Goal: Transaction & Acquisition: Purchase product/service

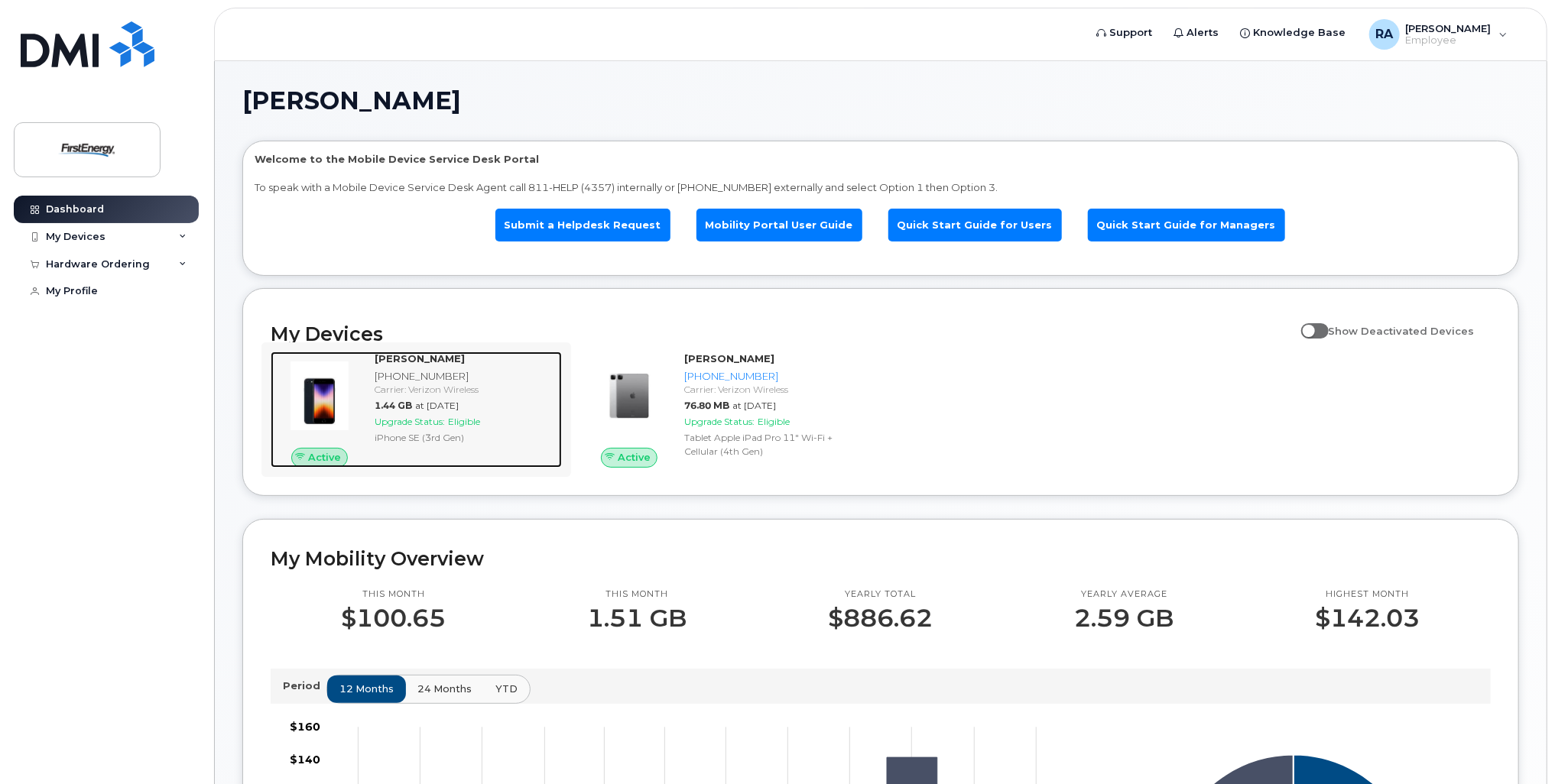
click at [415, 355] on strong "[PERSON_NAME]" at bounding box center [420, 358] width 90 height 12
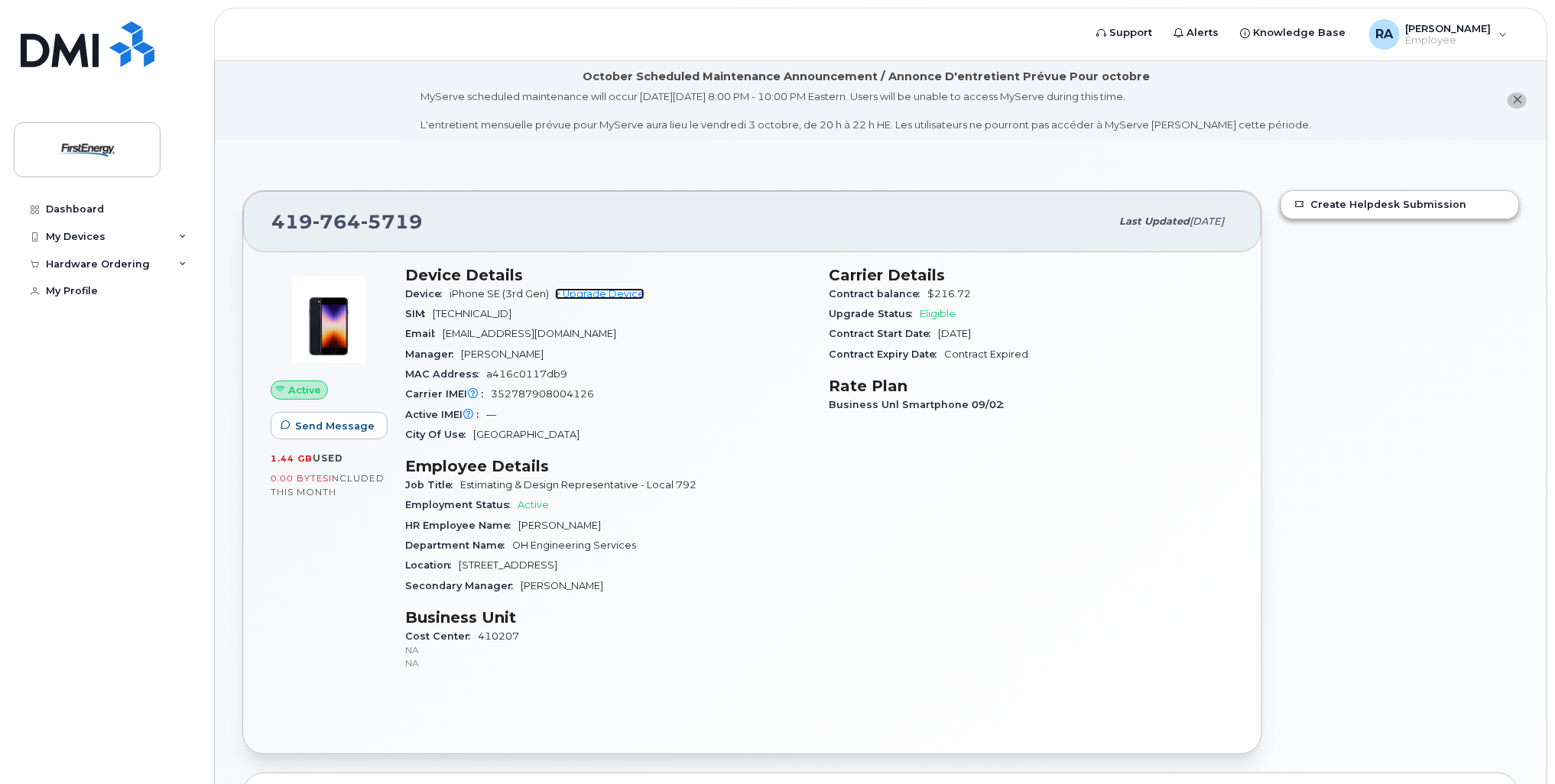
click at [634, 298] on link "+ Upgrade Device" at bounding box center [600, 294] width 89 height 11
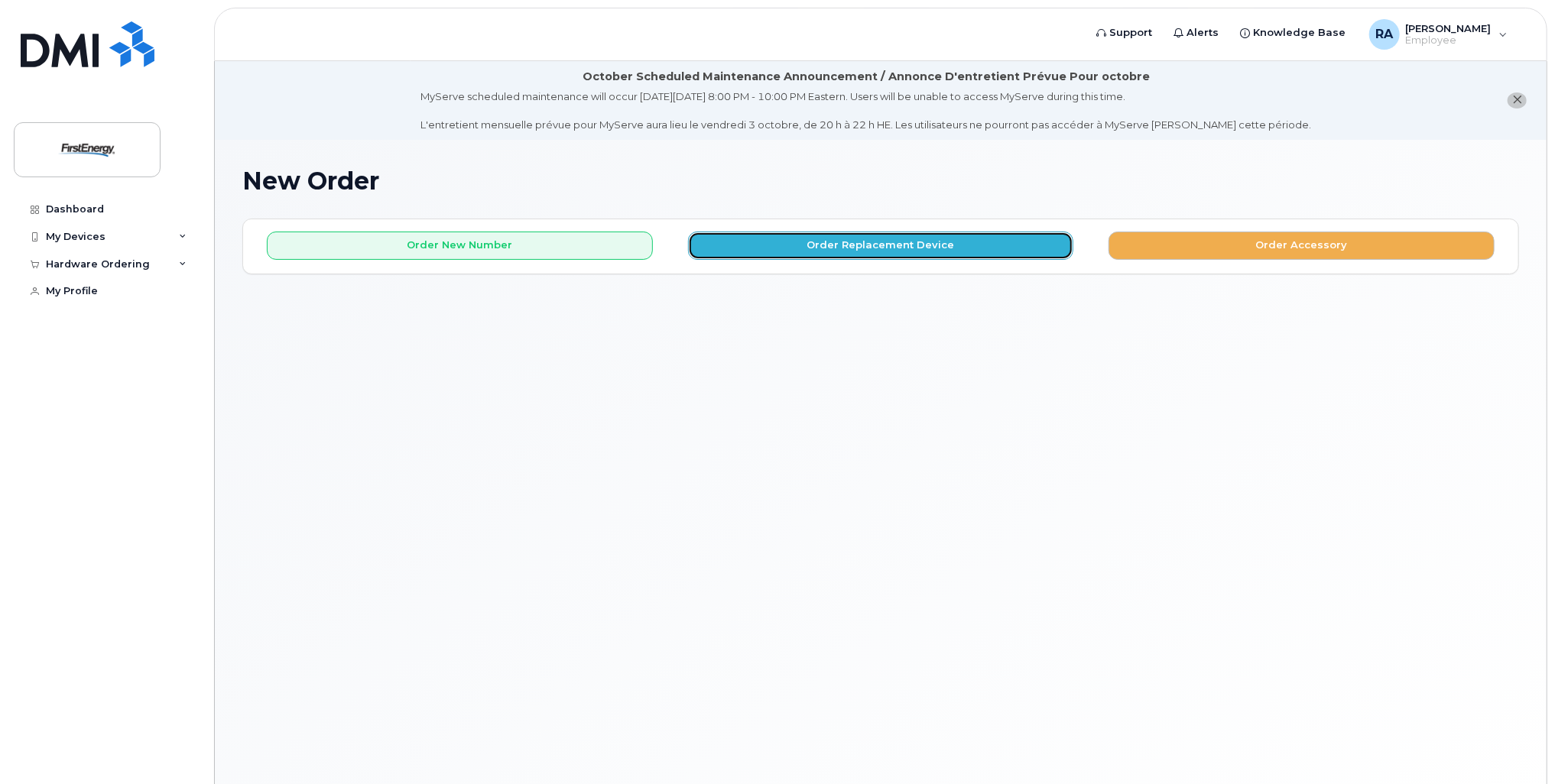
click at [954, 252] on button "Order Replacement Device" at bounding box center [881, 246] width 386 height 28
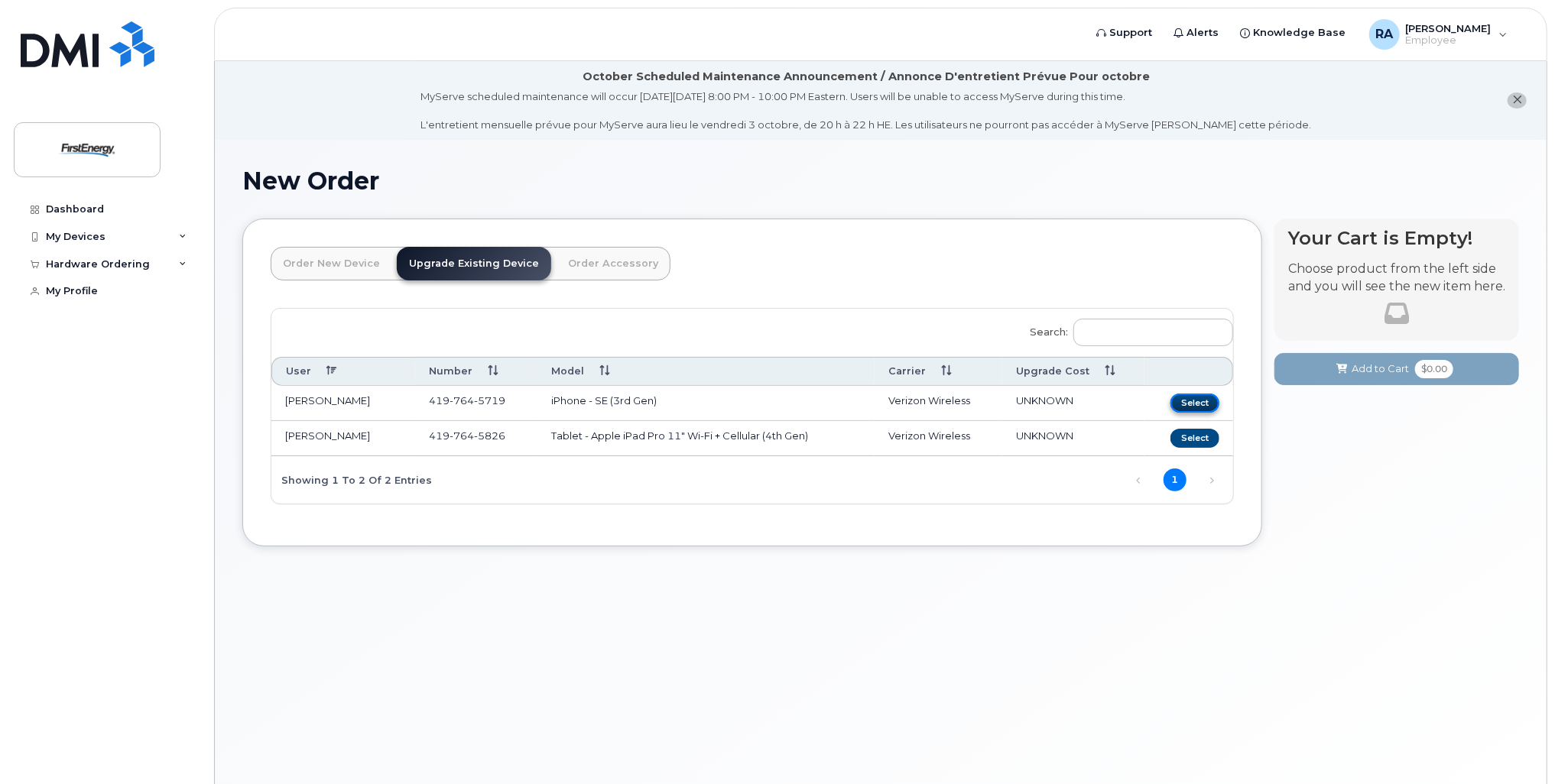
click at [1192, 400] on button "Select" at bounding box center [1195, 403] width 49 height 19
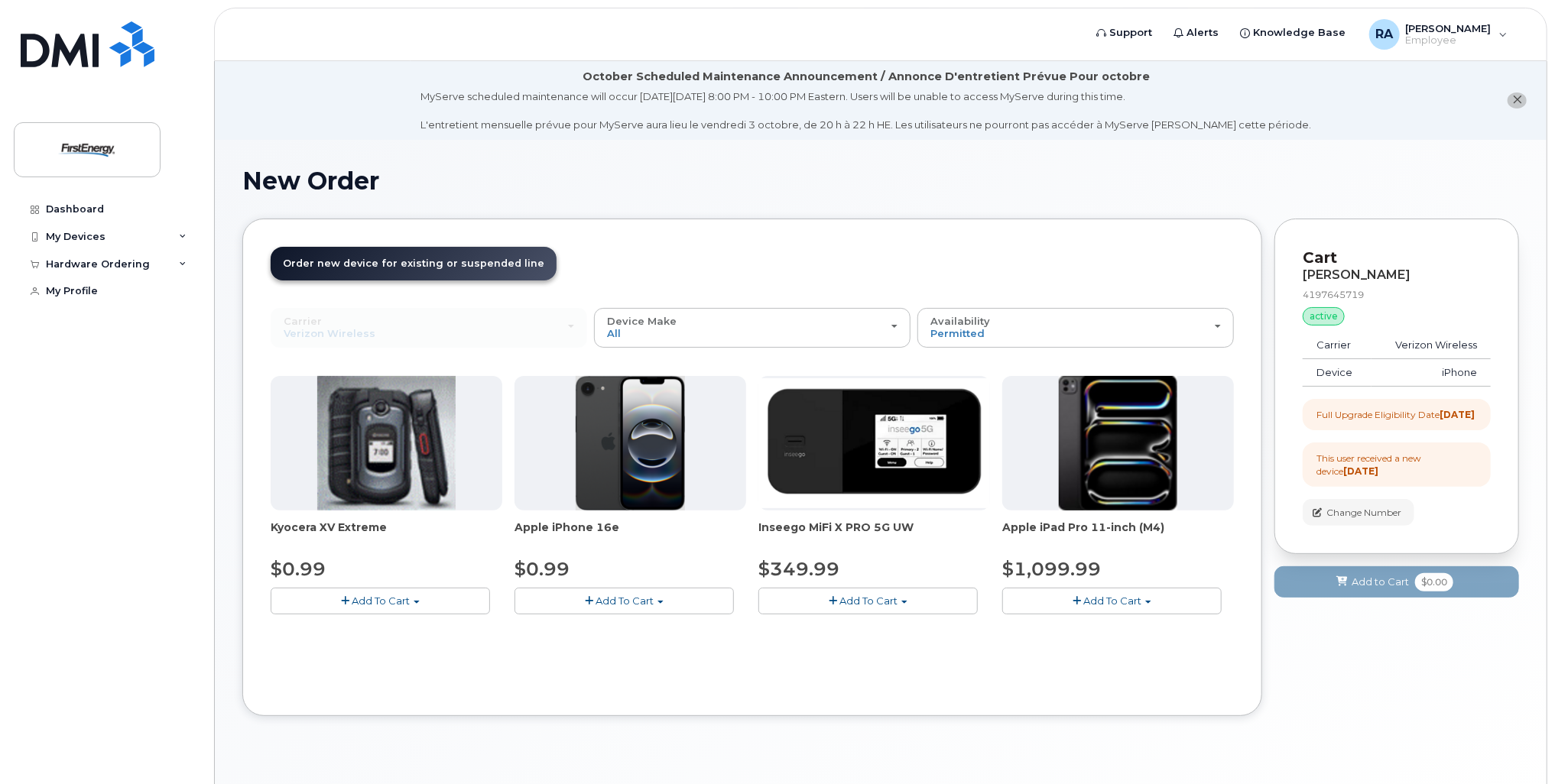
click at [632, 604] on span "Add To Cart" at bounding box center [624, 601] width 58 height 12
drag, startPoint x: 637, startPoint y: 627, endPoint x: 642, endPoint y: 636, distance: 10.3
click at [637, 627] on link "$0.99 - 2 Year Upgrade" at bounding box center [591, 629] width 147 height 19
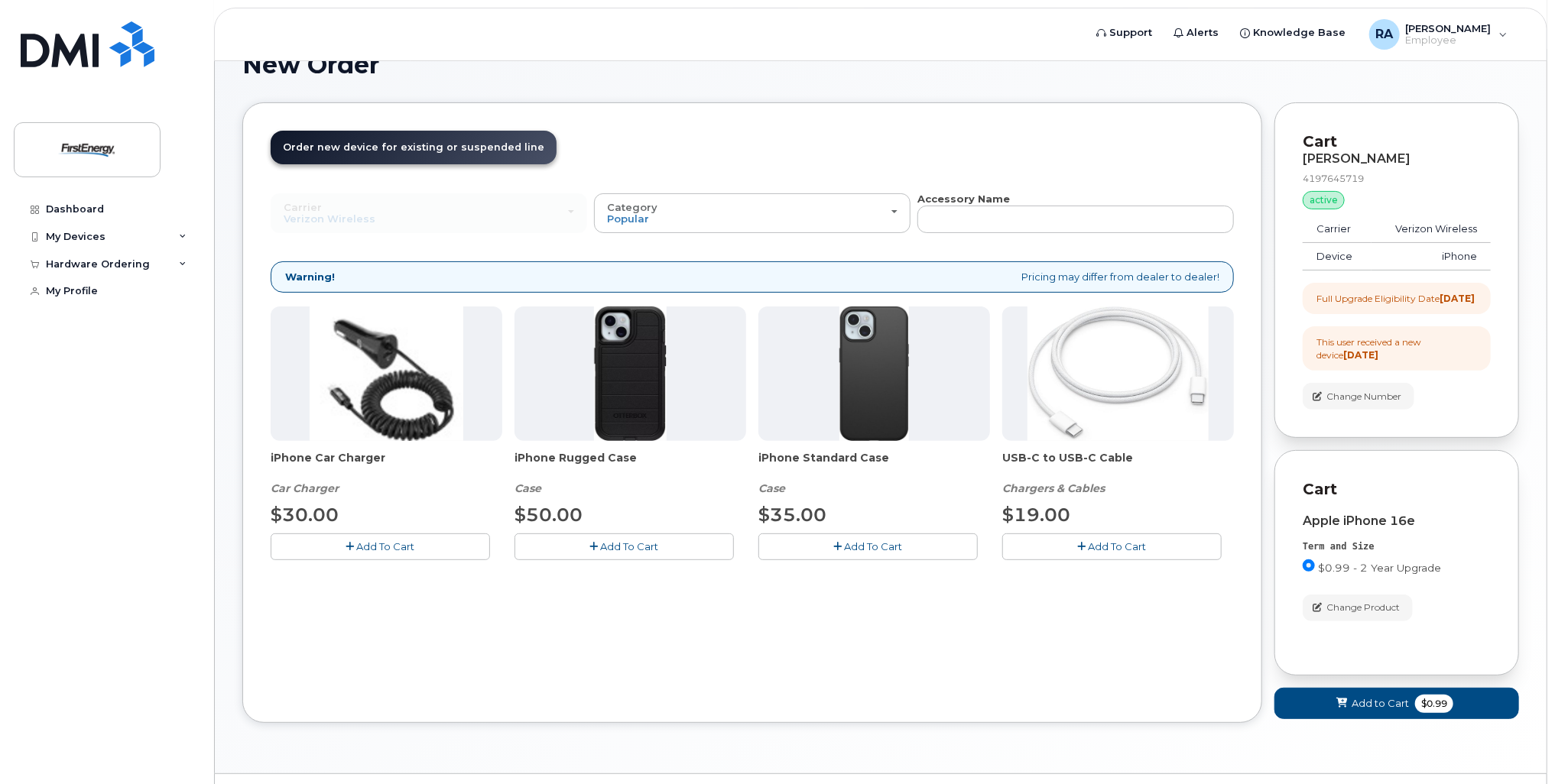
scroll to position [88, 0]
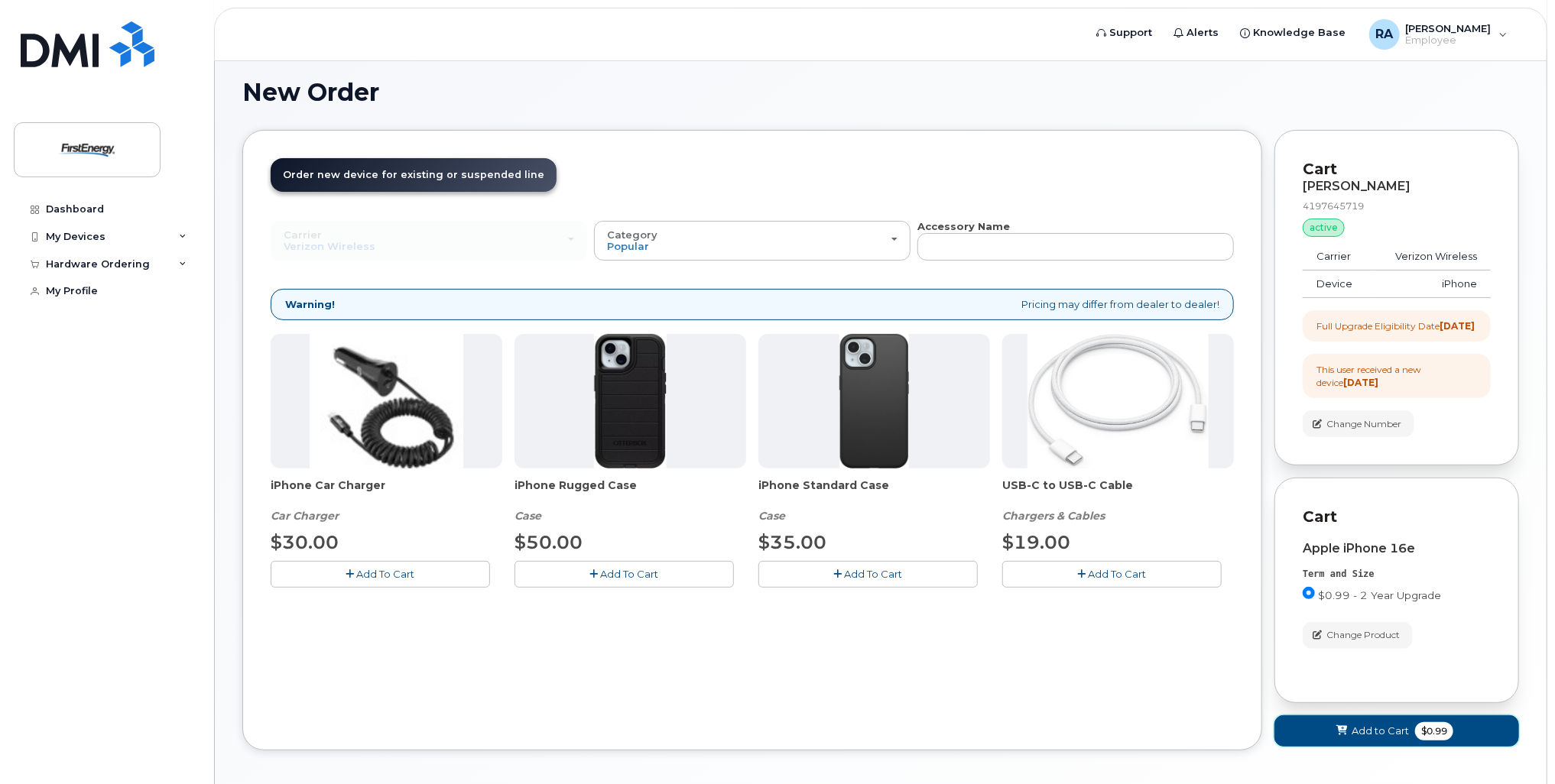
click at [1380, 738] on span "Add to Cart" at bounding box center [1380, 731] width 57 height 14
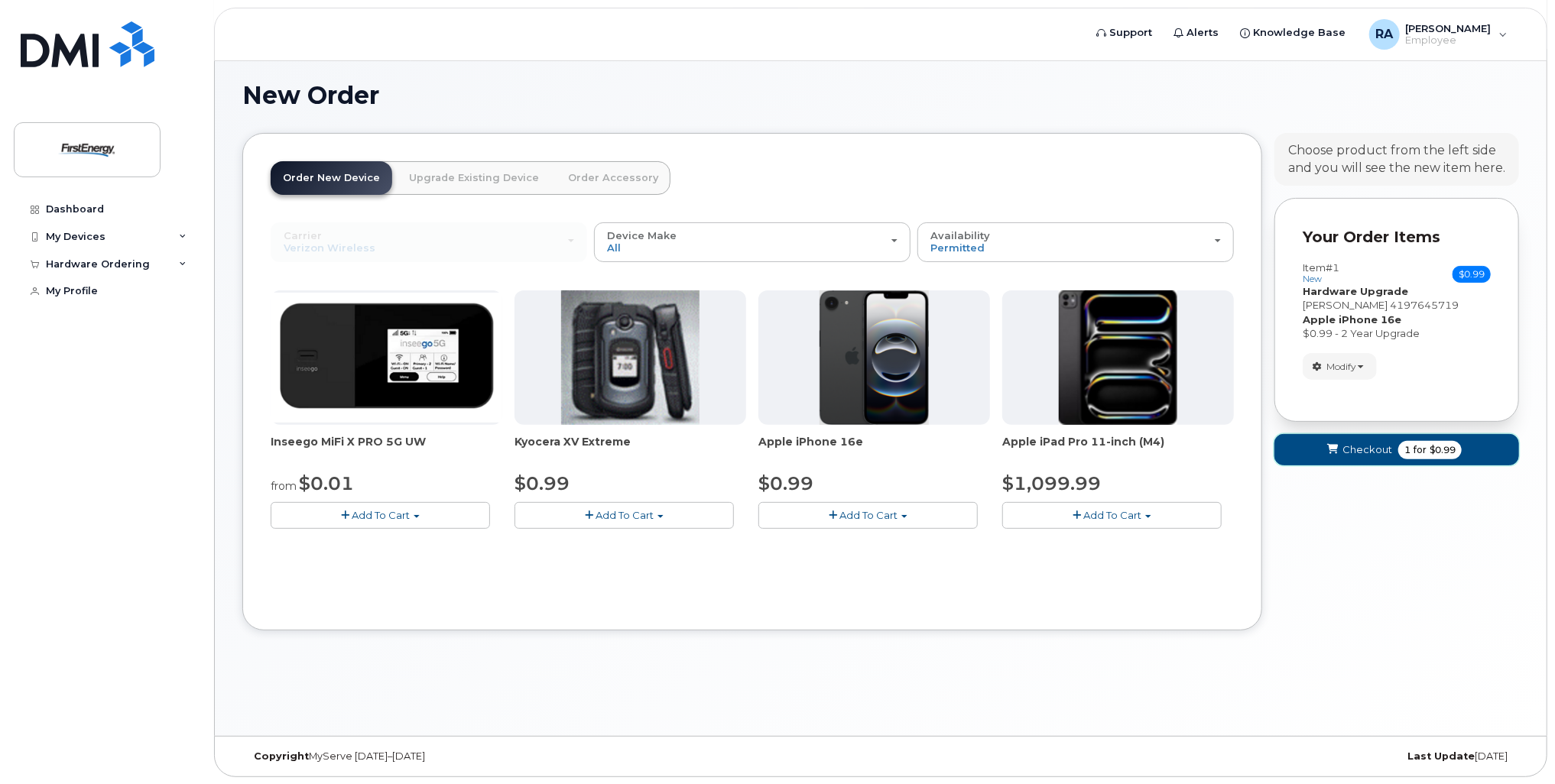
click at [1370, 448] on span "Checkout" at bounding box center [1367, 449] width 49 height 14
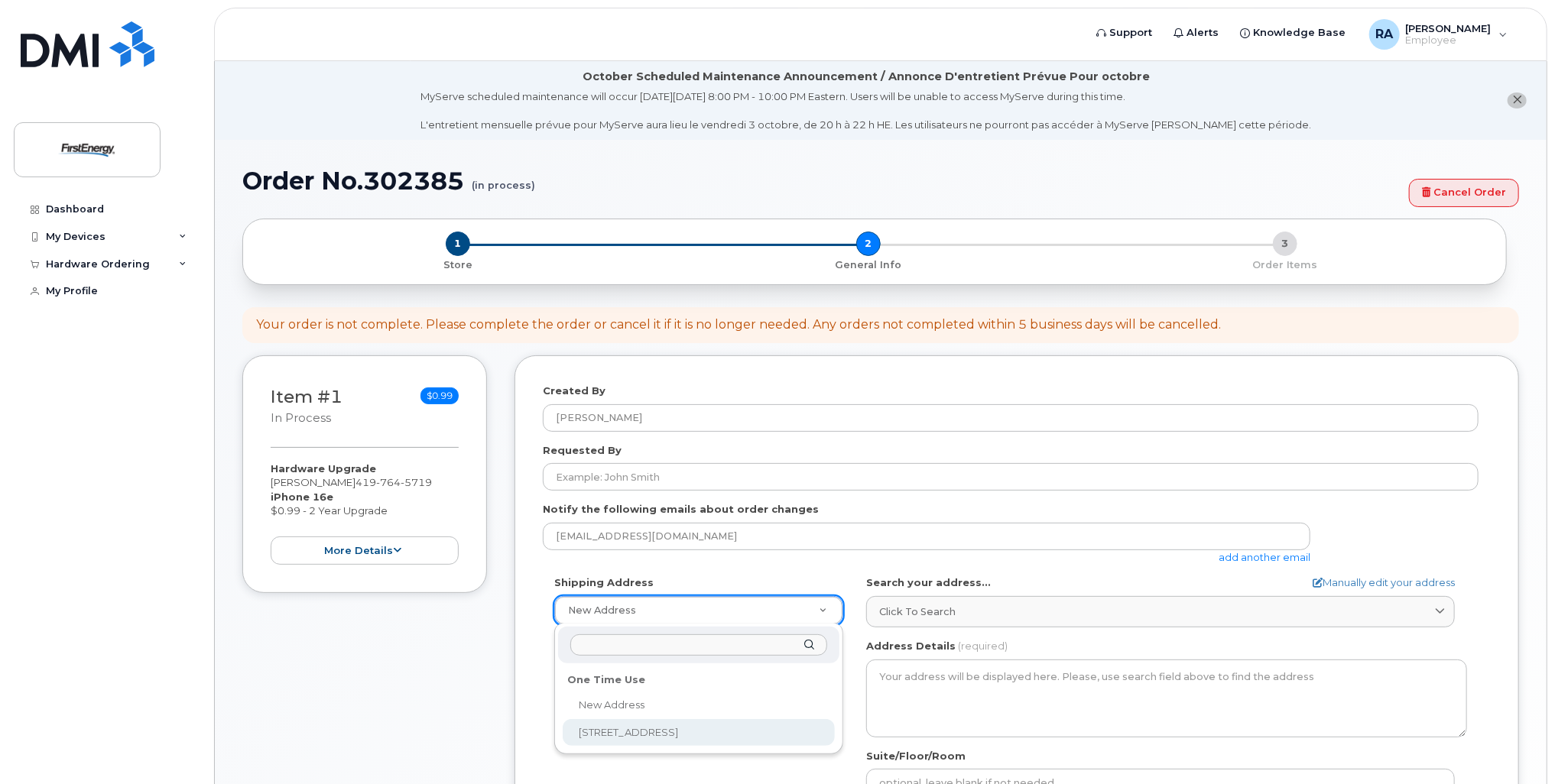
select select "6099 Angola Rd"
type textarea "6099 Angola Rd HOLLAND OH 43528-9595 UNITED STATES"
type input "Building A"
type input "[PERSON_NAME]"
type input "4197645719"
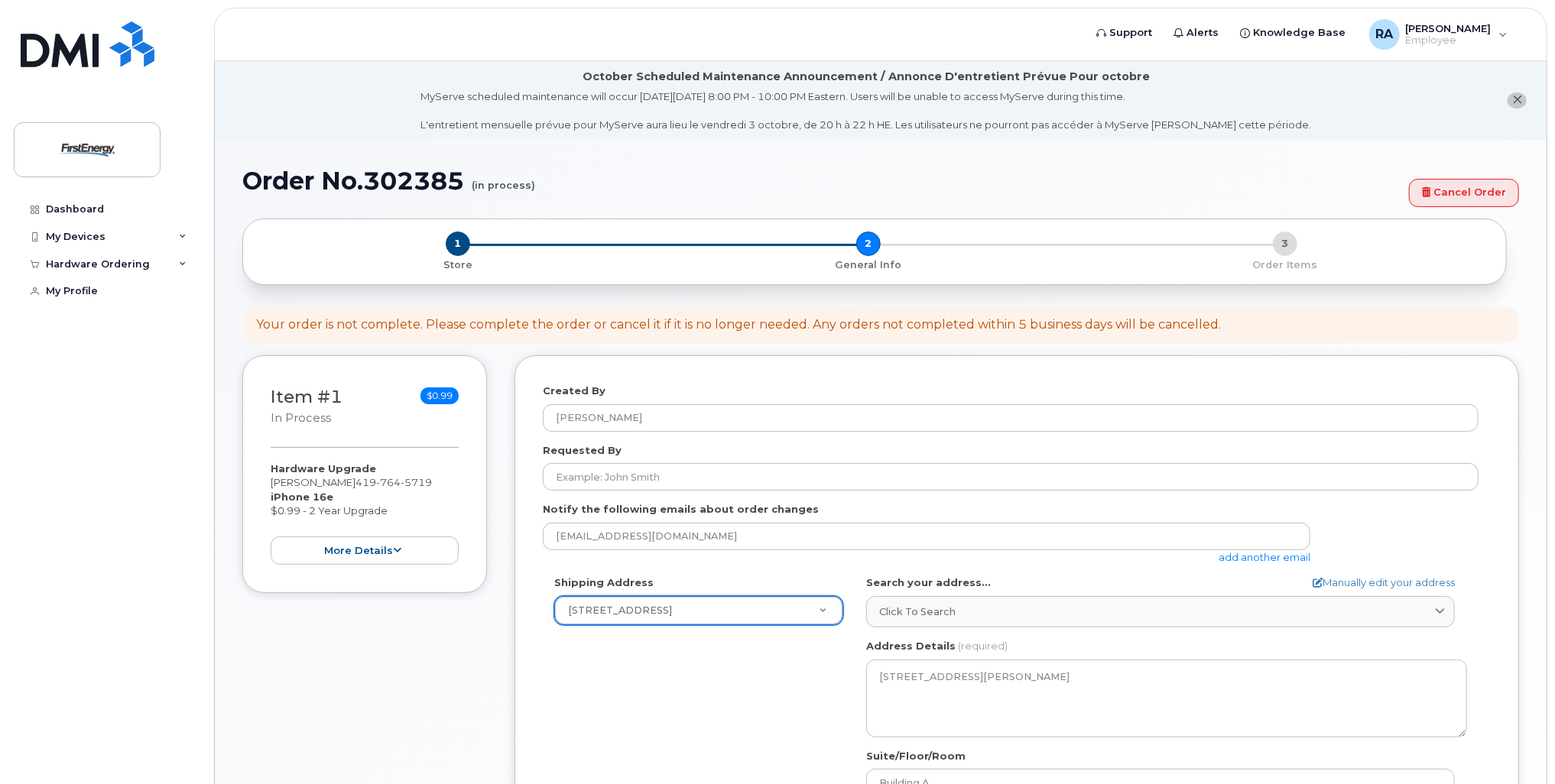
click at [721, 699] on div "Shipping Address 6099 Angola Rd New Address 6099 Angola Rd OH Holland Search yo…" at bounding box center [1011, 751] width 936 height 351
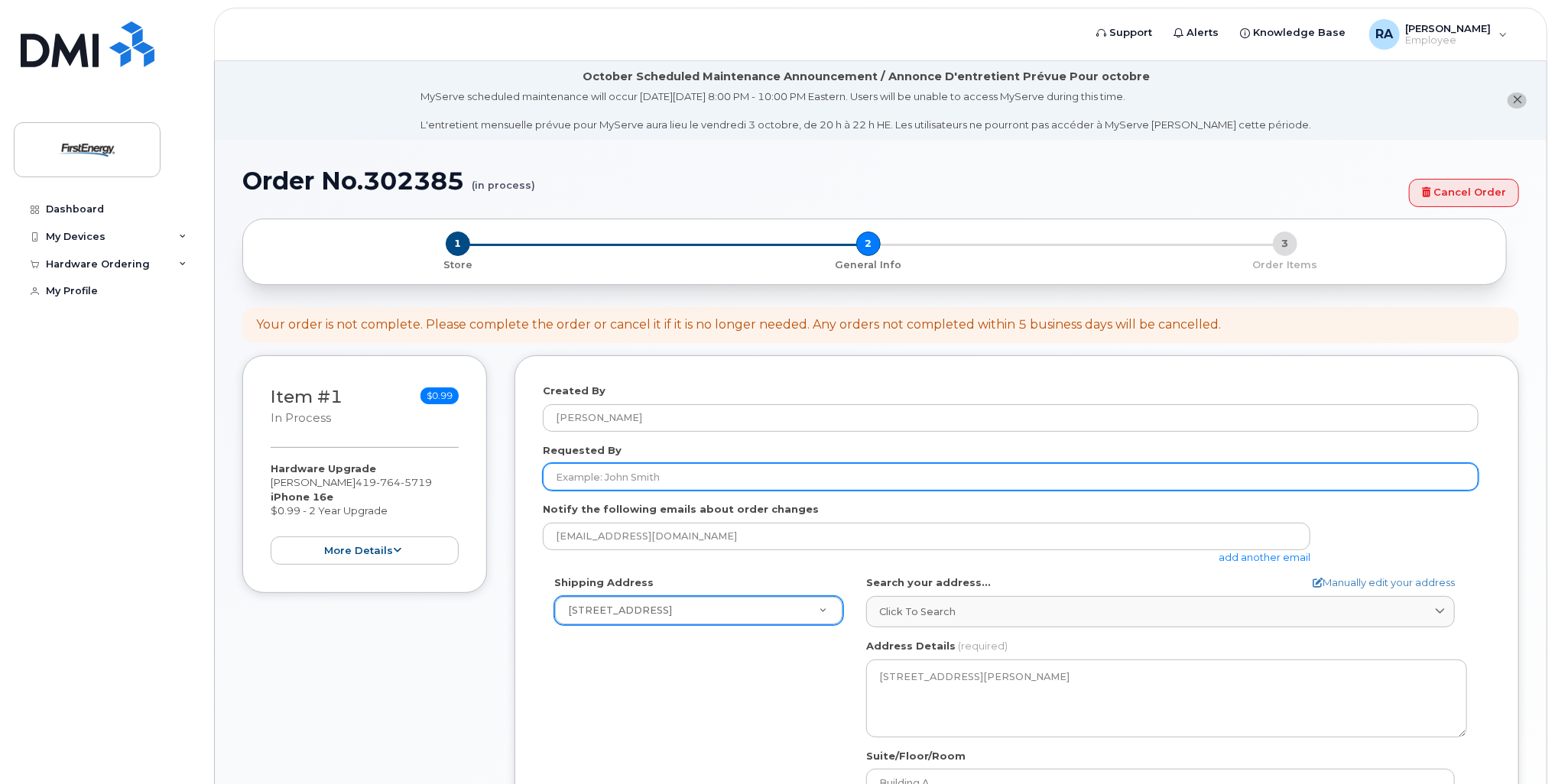
click at [684, 478] on input "Requested By" at bounding box center [1011, 476] width 936 height 28
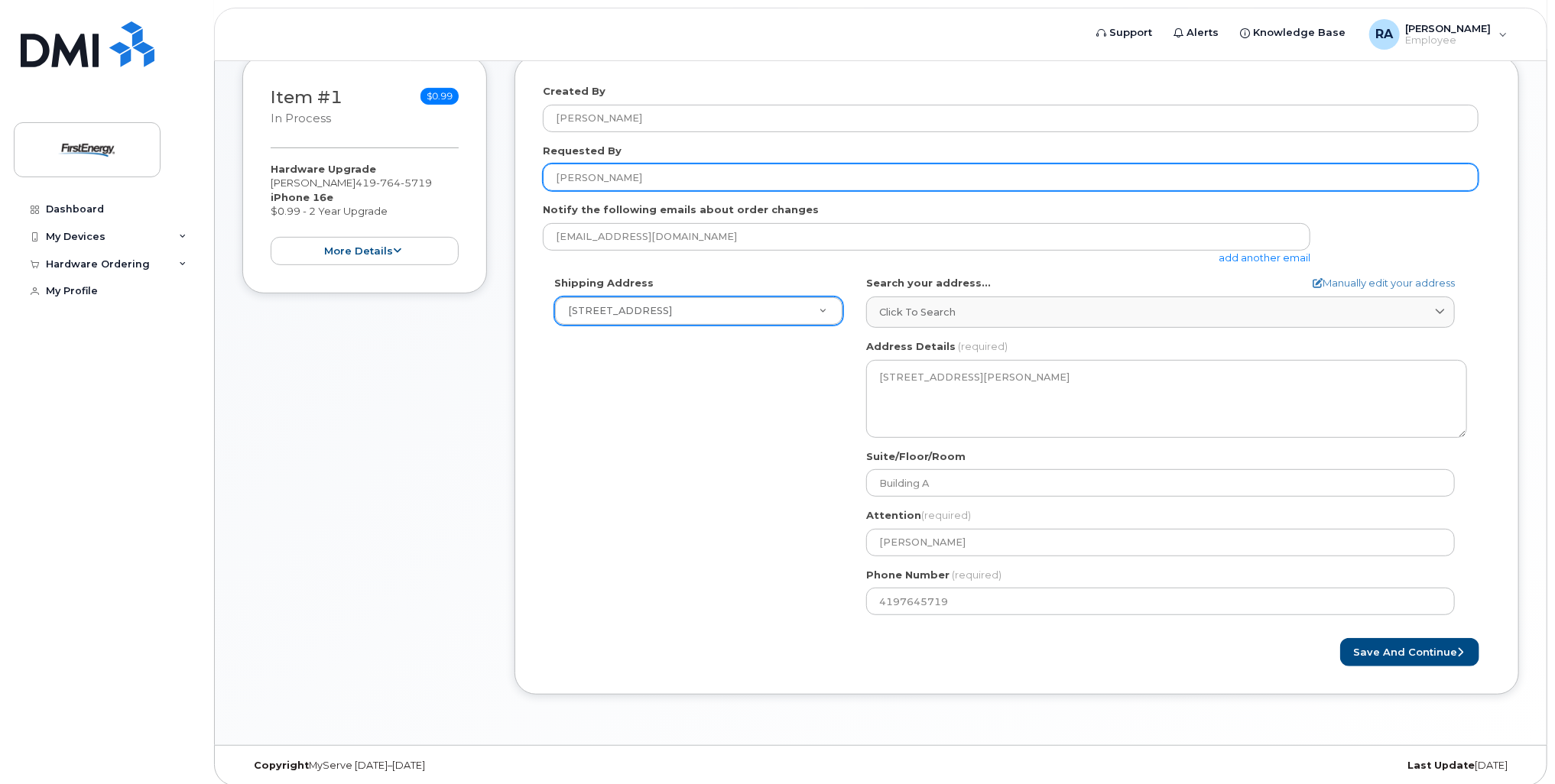
scroll to position [308, 0]
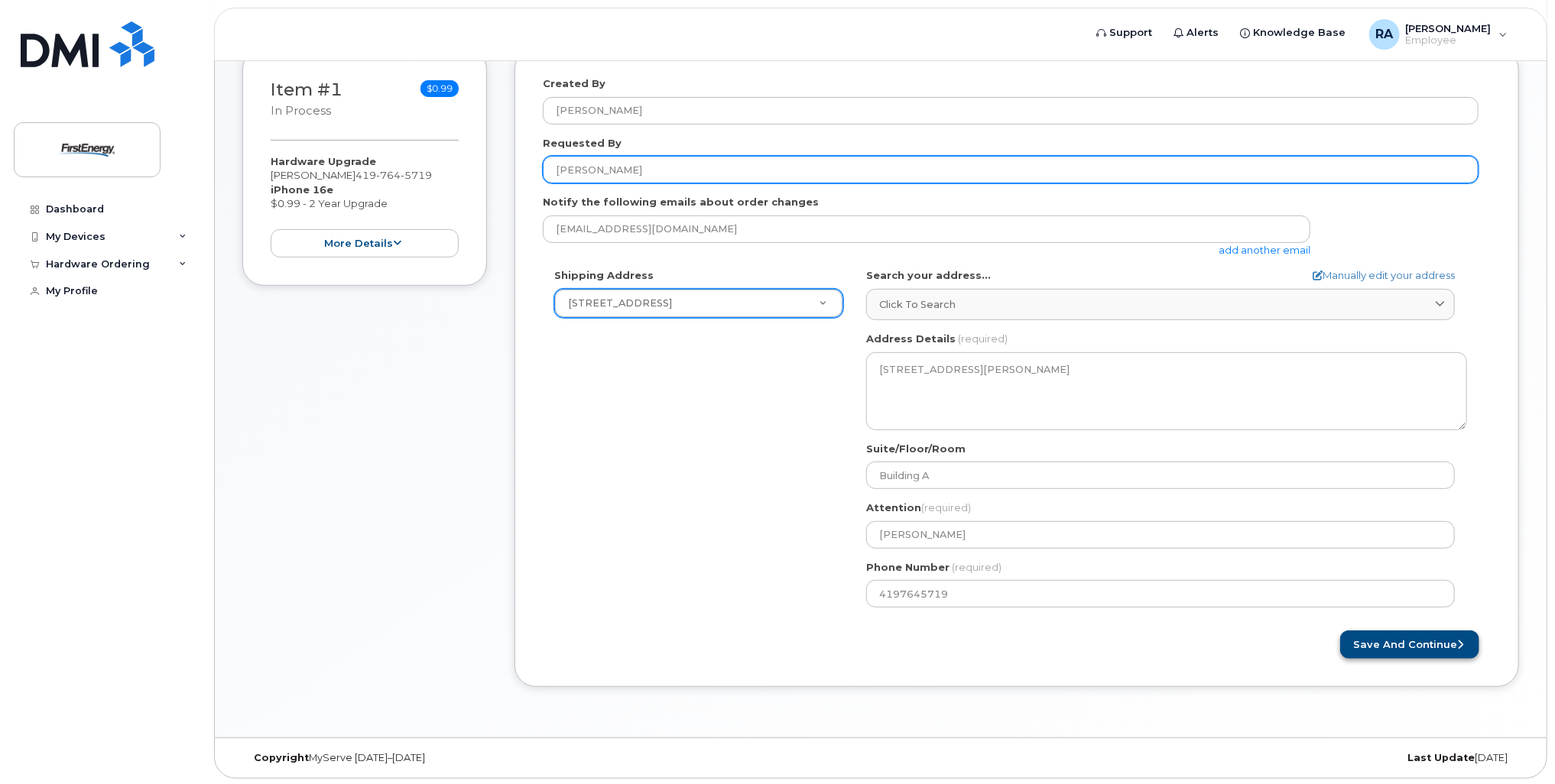
type input "[PERSON_NAME]"
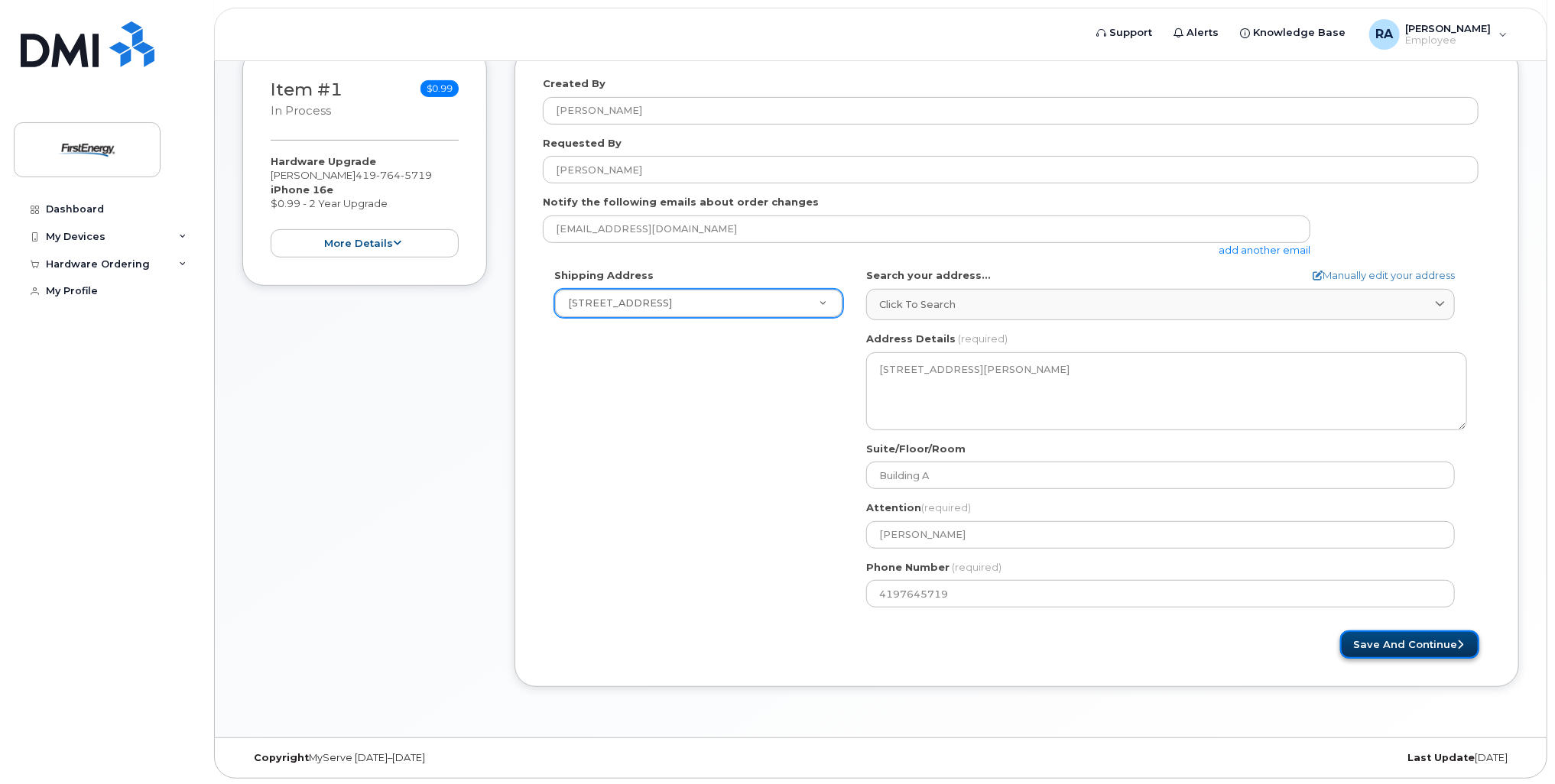
click at [1409, 644] on button "Save and Continue" at bounding box center [1410, 644] width 140 height 28
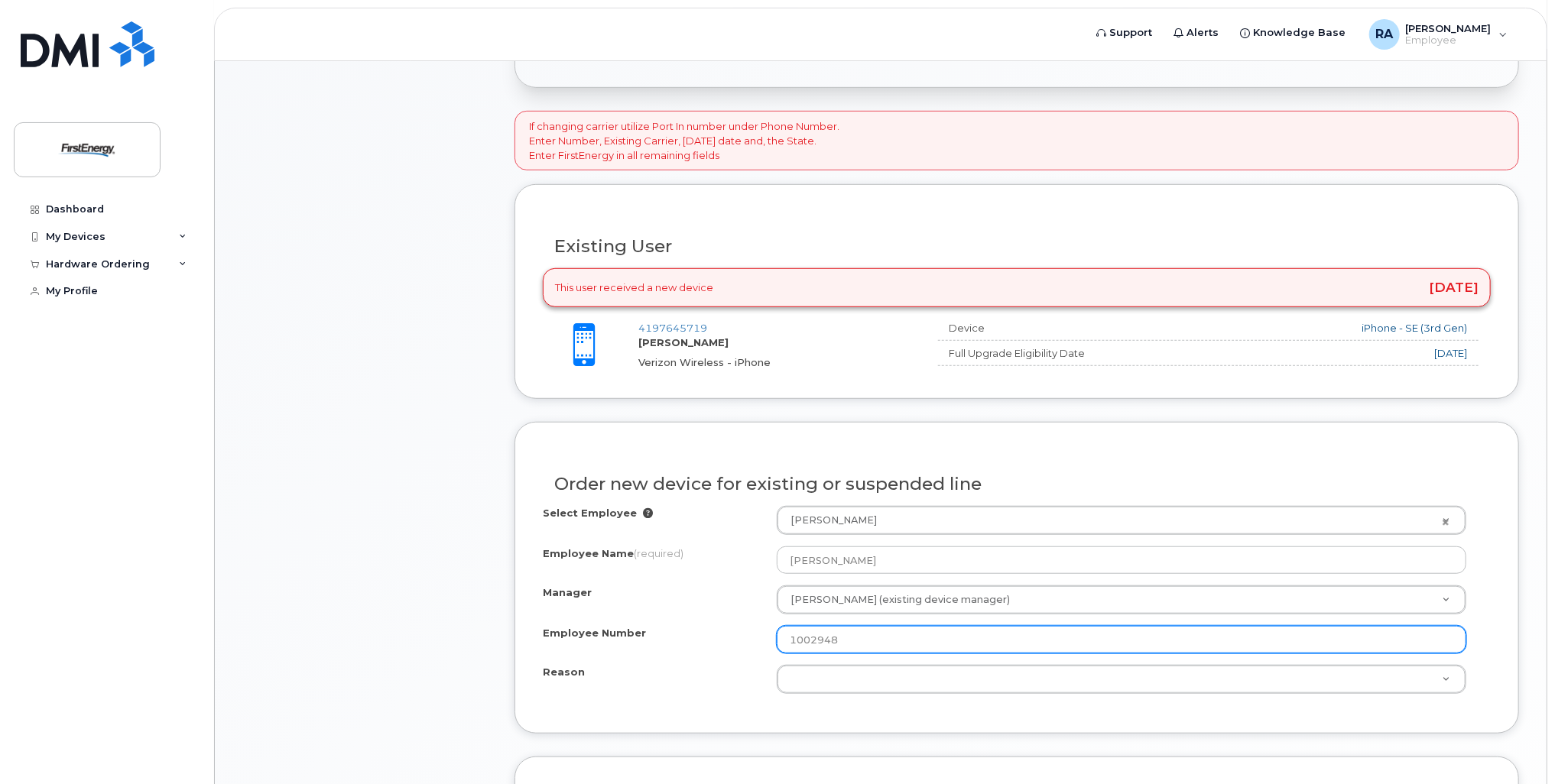
scroll to position [688, 0]
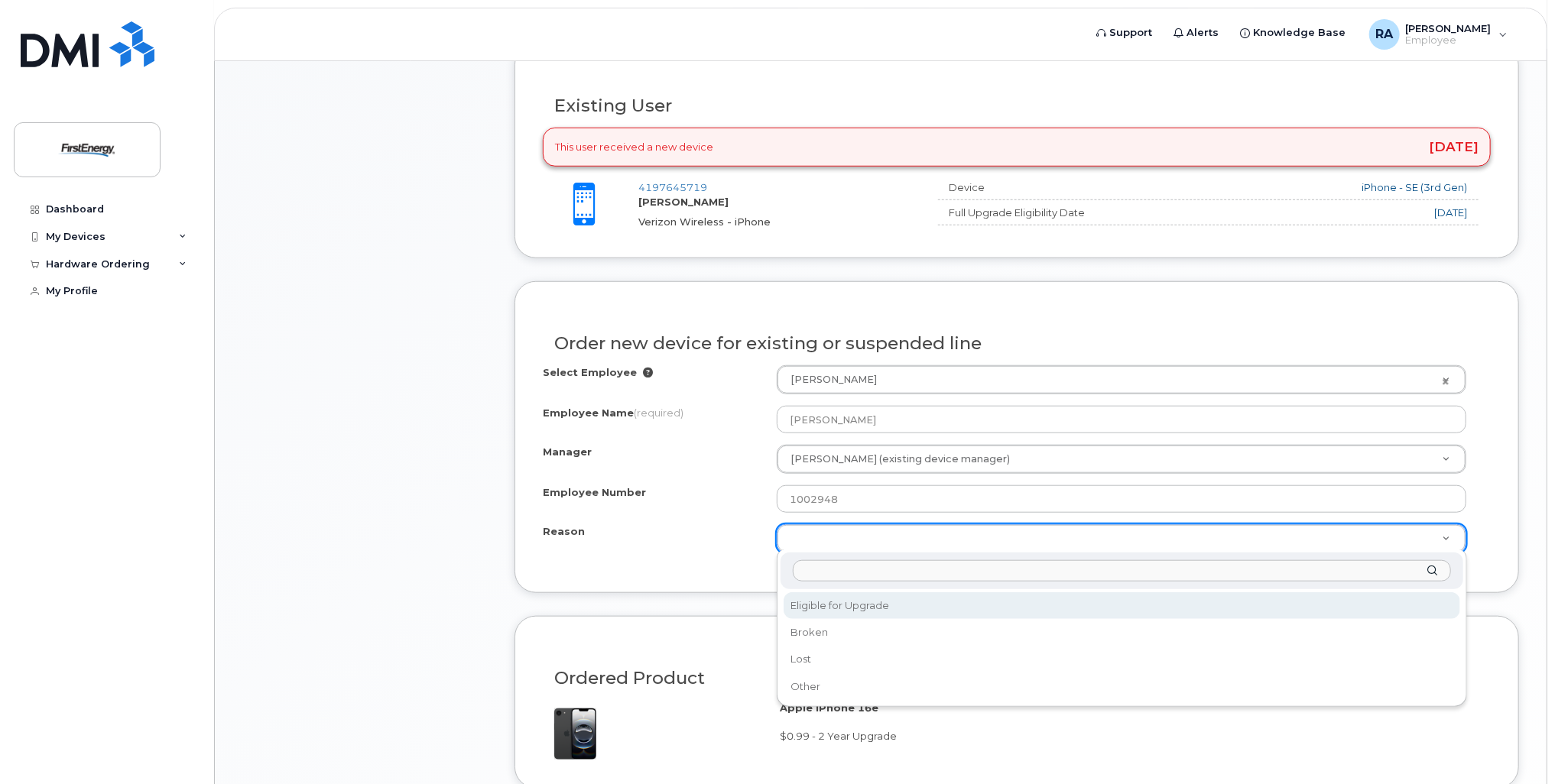
select select "eligible_for_upgrade"
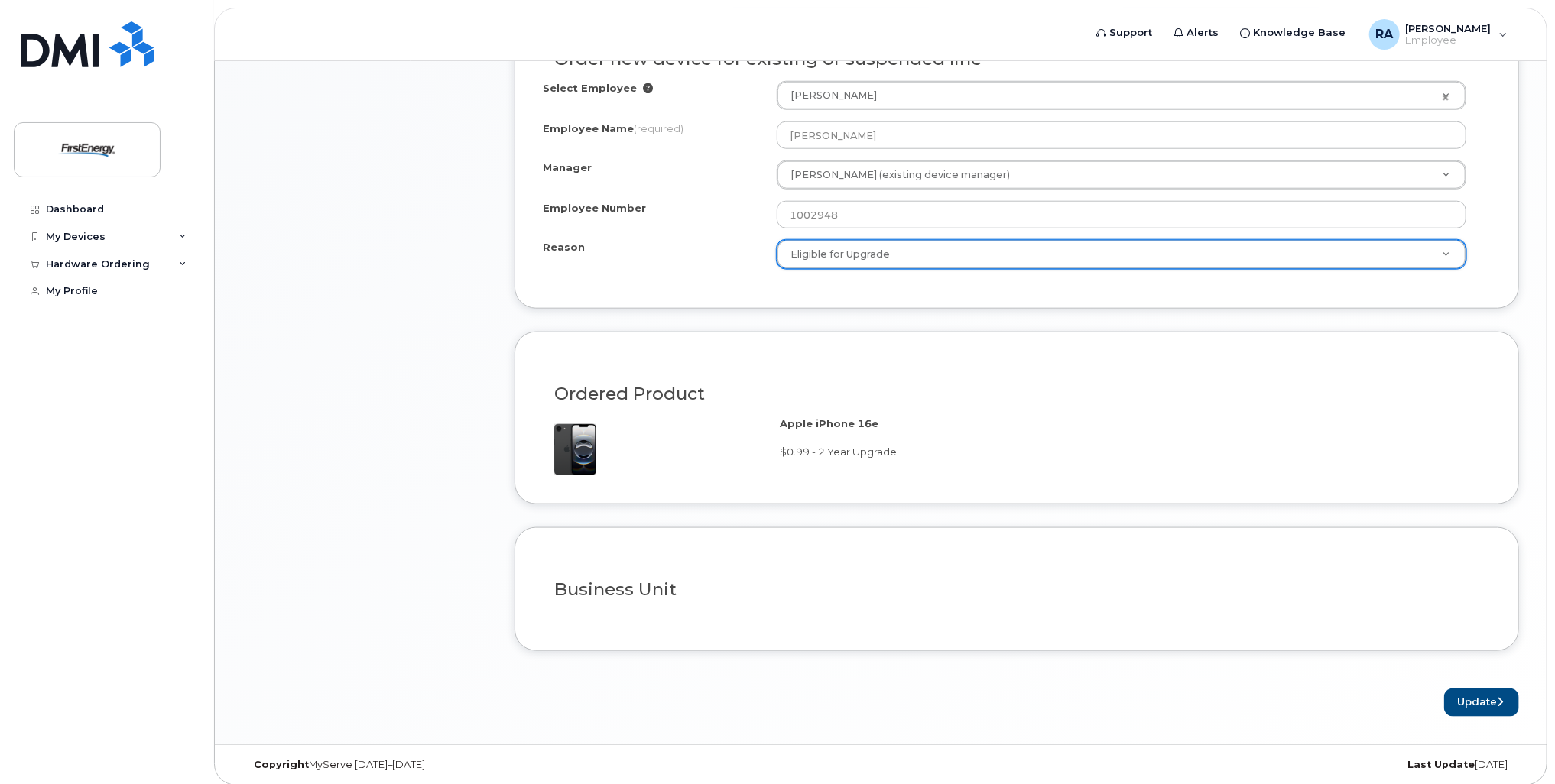
scroll to position [976, 0]
click at [790, 577] on h3 "Business Unit" at bounding box center [1017, 587] width 925 height 19
click at [1485, 697] on button "Update" at bounding box center [1481, 700] width 75 height 28
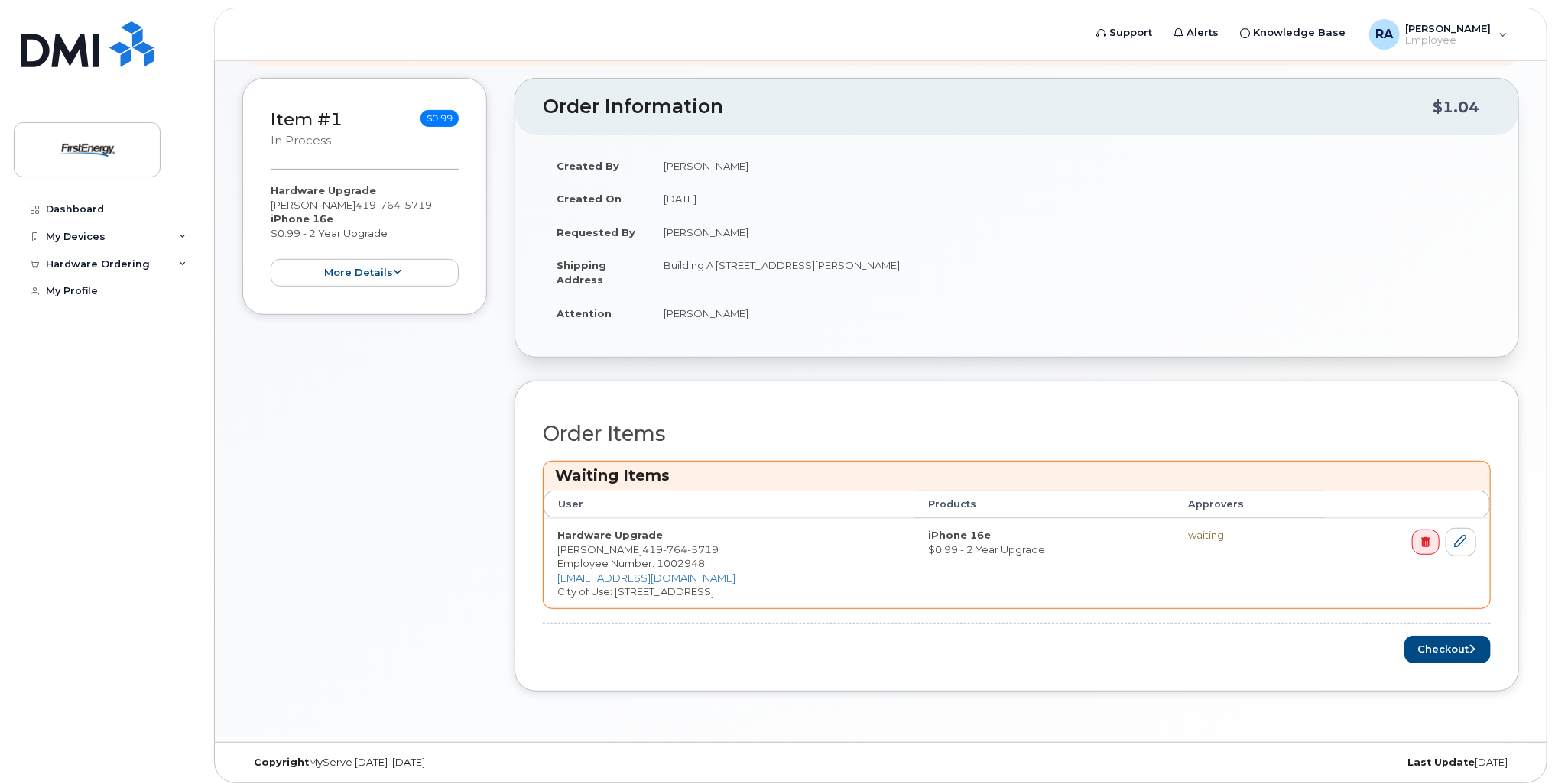
scroll to position [345, 0]
click at [1442, 647] on button "Checkout" at bounding box center [1447, 648] width 86 height 28
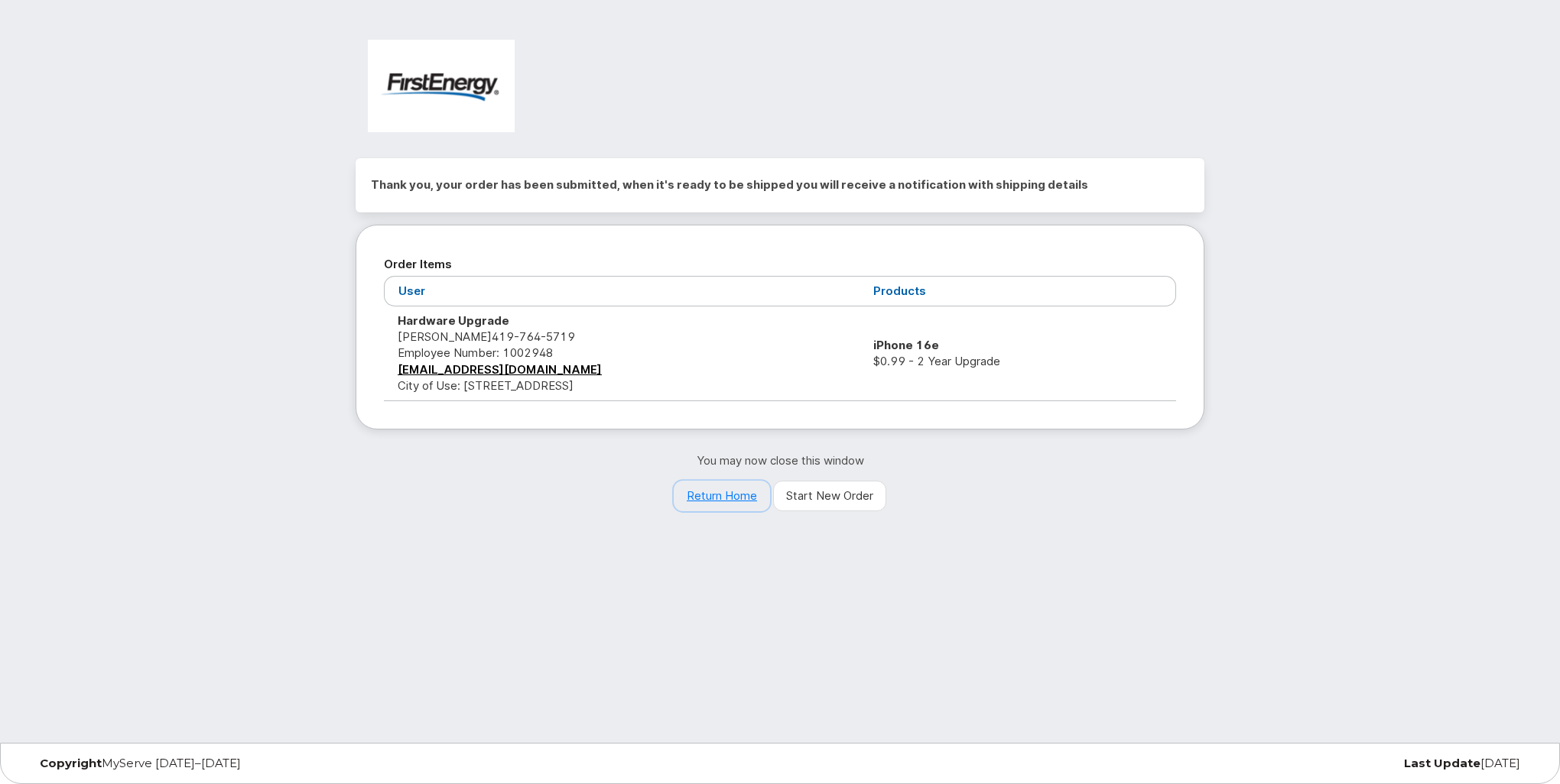
click at [733, 503] on link "Return Home" at bounding box center [721, 496] width 96 height 30
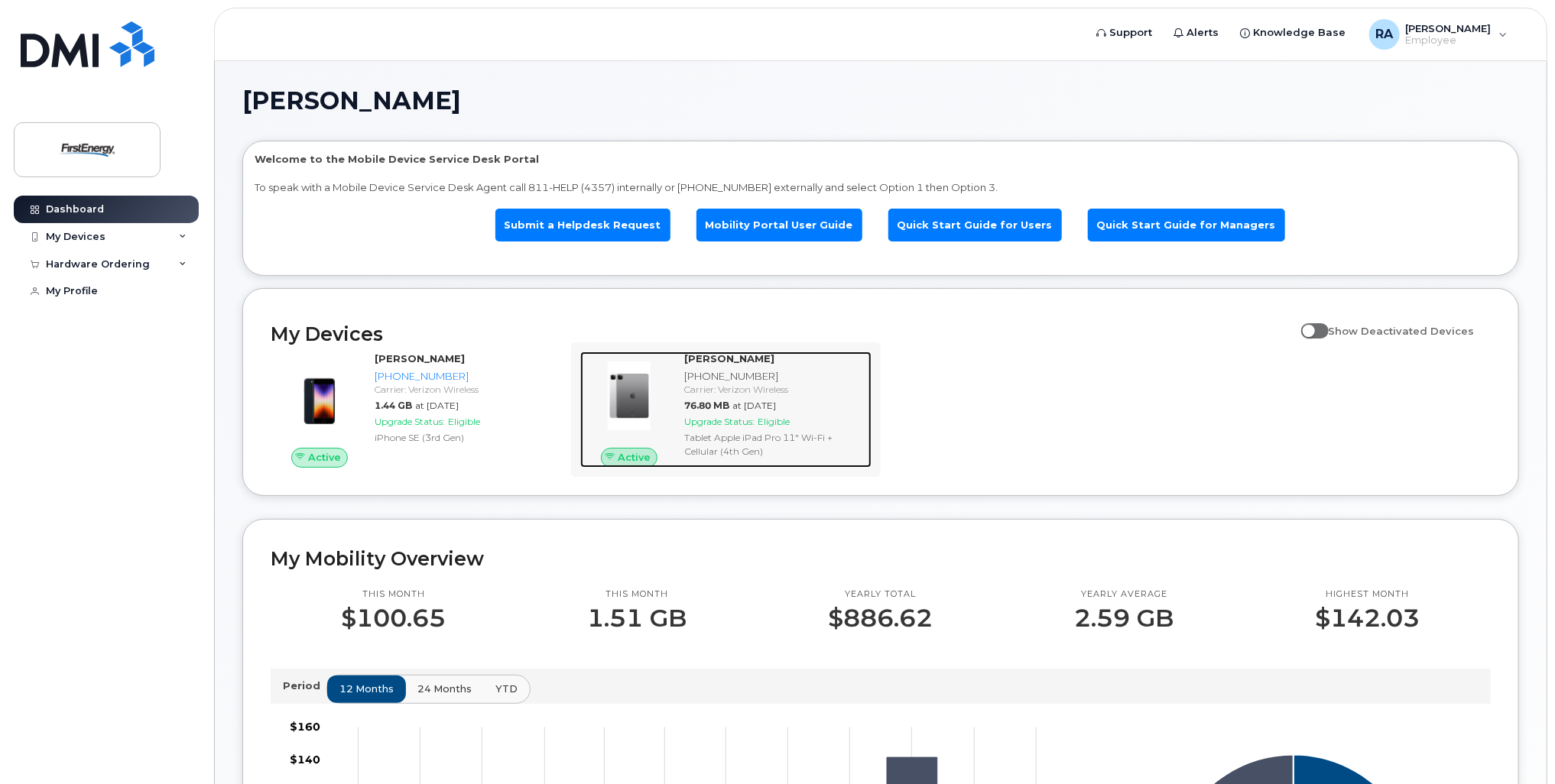
click at [783, 359] on div "[PERSON_NAME]" at bounding box center [775, 358] width 181 height 14
